Goal: Task Accomplishment & Management: Use online tool/utility

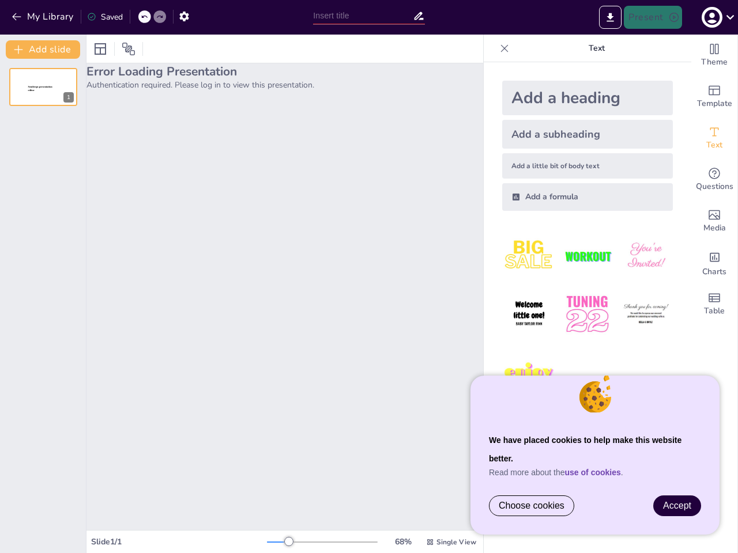
click at [369, 277] on div "Error Loading Presentation Authentication required. Please log in to view this …" at bounding box center [284, 296] width 396 height 467
click at [43, 17] on button "My Library" at bounding box center [44, 16] width 70 height 18
click at [145, 17] on icon at bounding box center [144, 16] width 7 height 7
click at [160, 17] on icon at bounding box center [159, 16] width 7 height 7
click at [184, 16] on icon "button" at bounding box center [184, 16] width 12 height 12
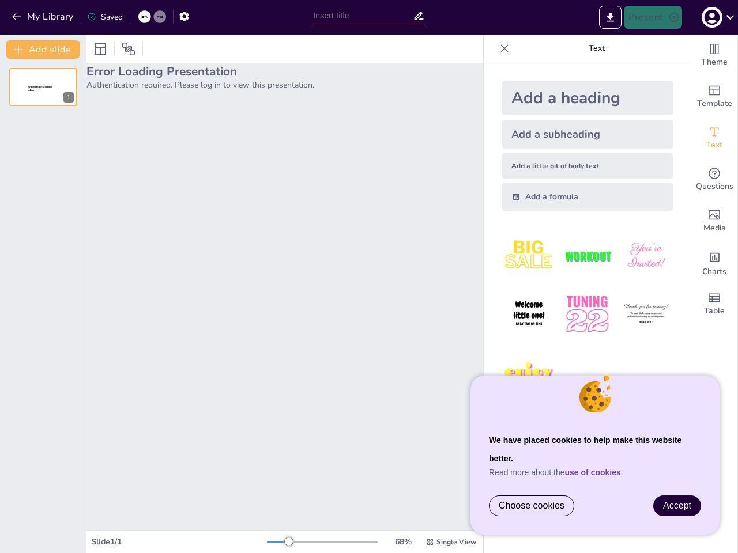
click at [368, 16] on input "text" at bounding box center [362, 15] width 99 height 17
click at [610, 17] on icon "Export to PowerPoint" at bounding box center [610, 17] width 7 height 9
click at [716, 17] on icon "button" at bounding box center [712, 18] width 16 height 16
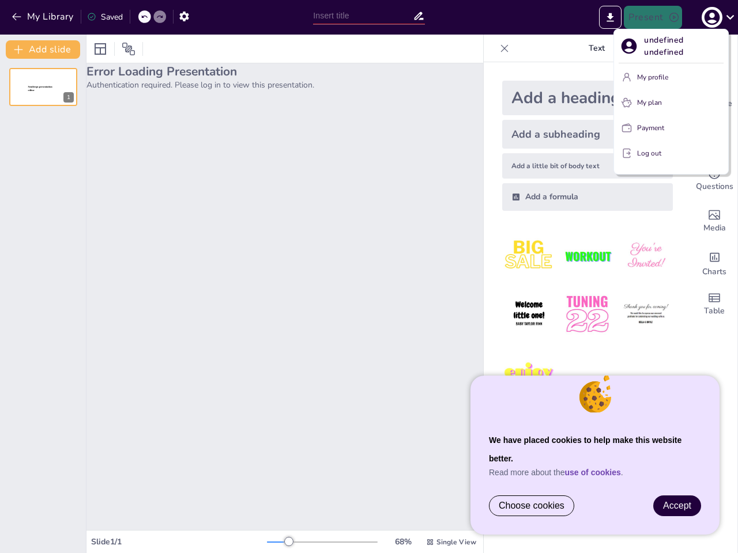
click at [43, 294] on div at bounding box center [369, 276] width 738 height 553
